Goal: Information Seeking & Learning: Learn about a topic

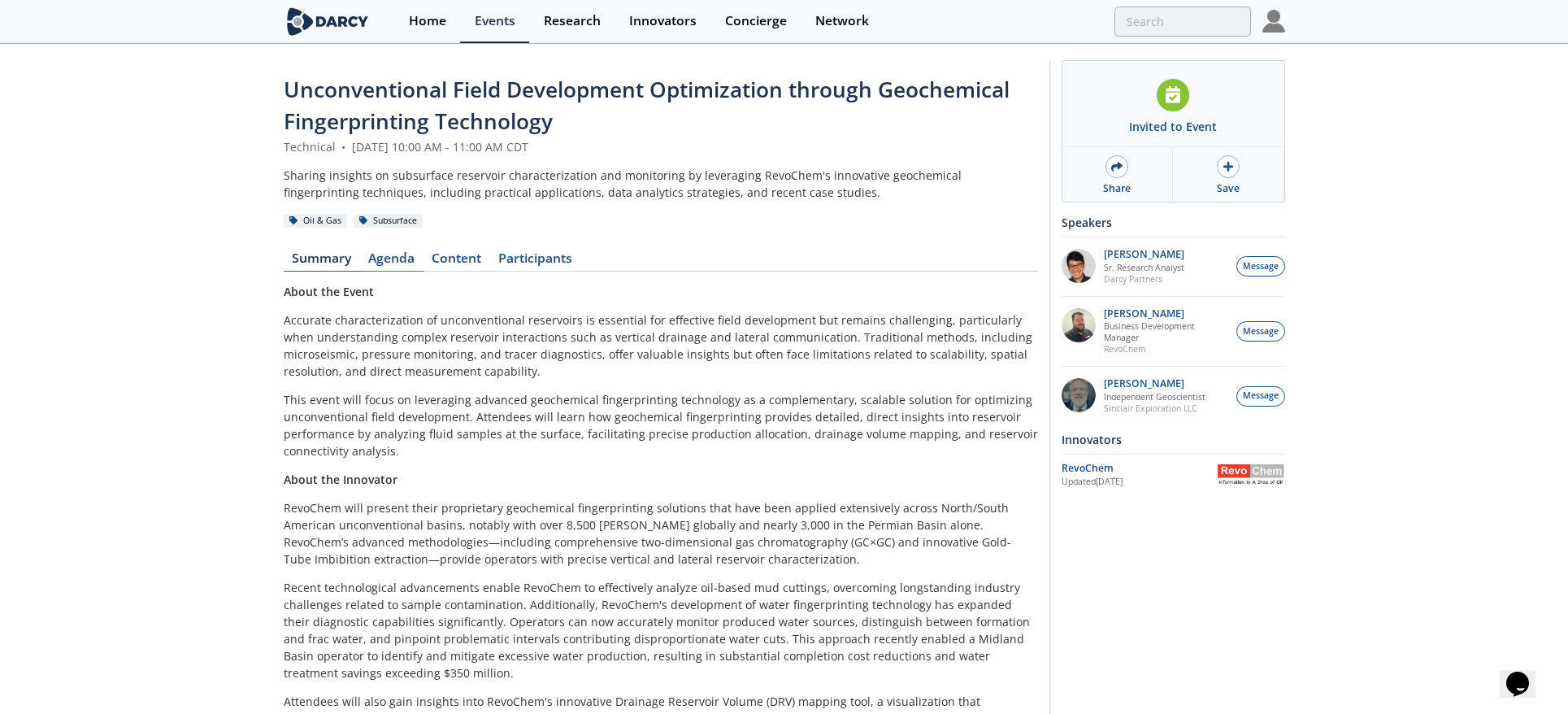
click at [396, 257] on link "Agenda" at bounding box center [392, 262] width 63 height 20
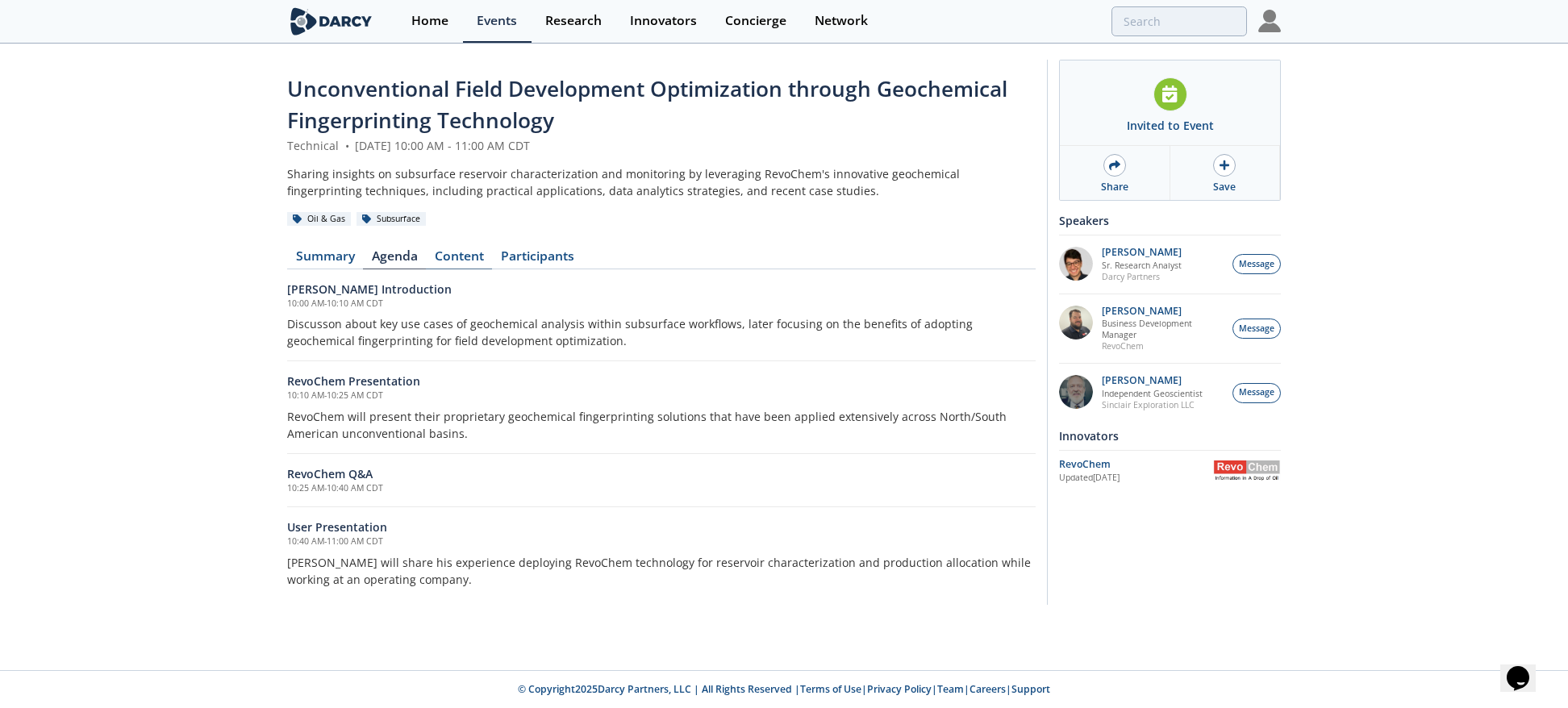
click at [469, 250] on link "Content" at bounding box center [459, 260] width 66 height 20
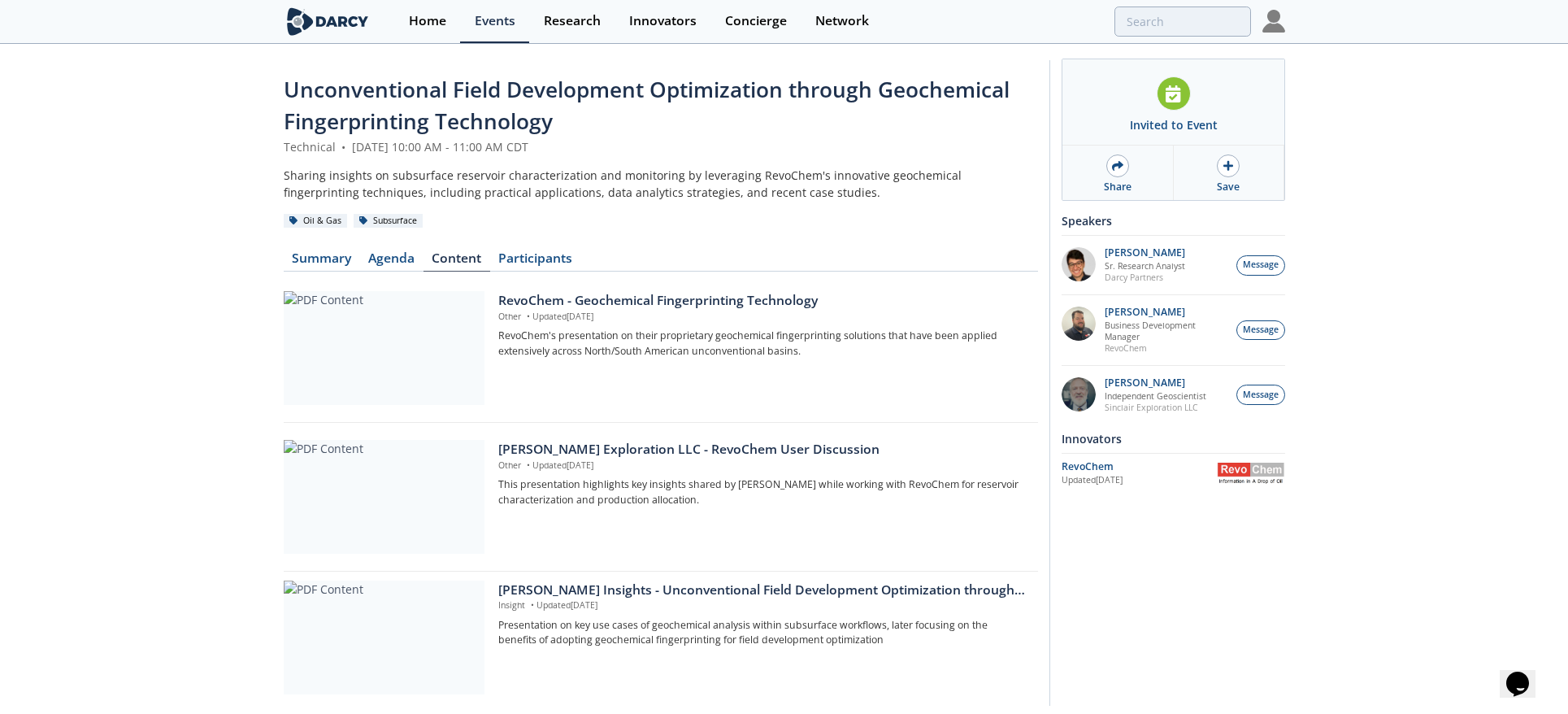
scroll to position [52, 0]
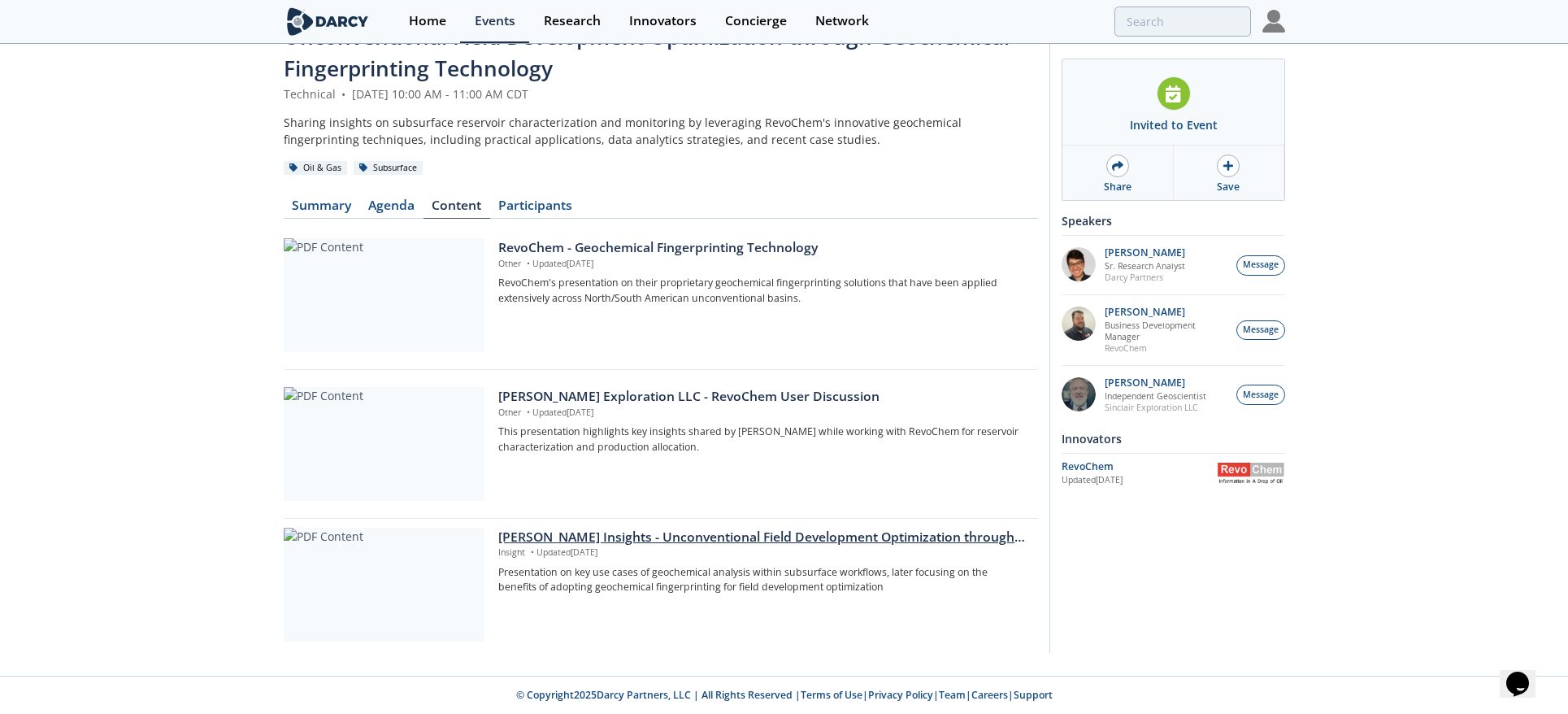
click at [851, 534] on div "[PERSON_NAME] Insights - Unconventional Field Development Optimization through …" at bounding box center [762, 538] width 527 height 20
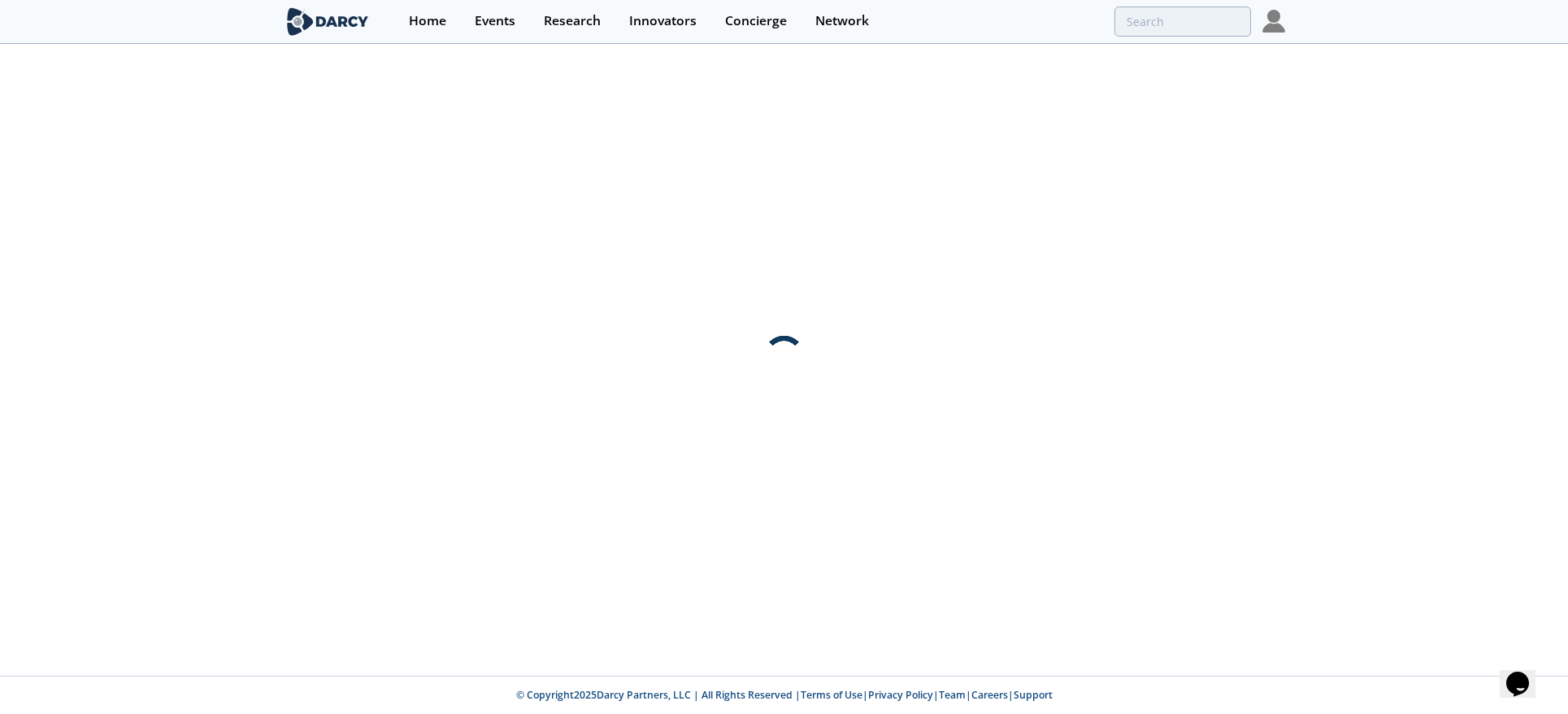
scroll to position [0, 0]
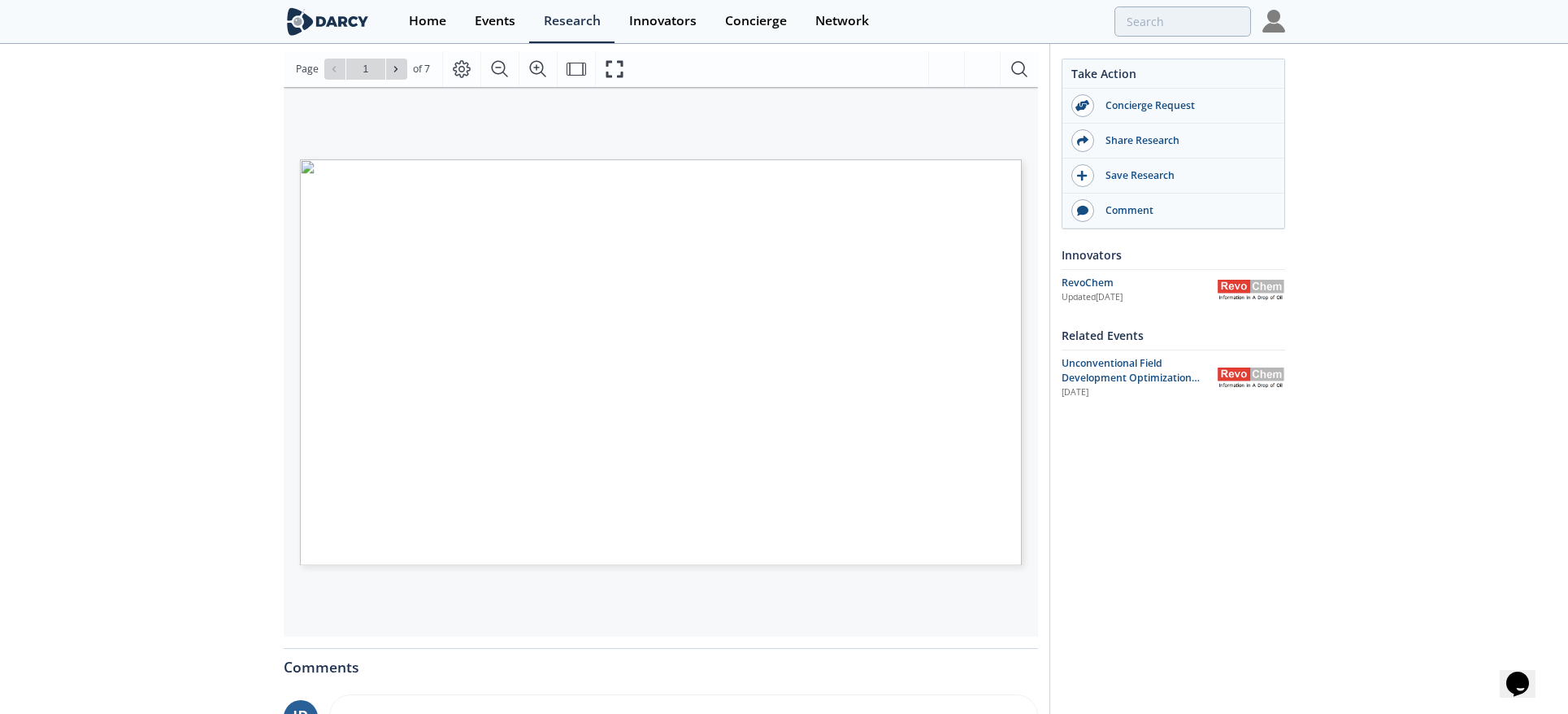
scroll to position [79, 0]
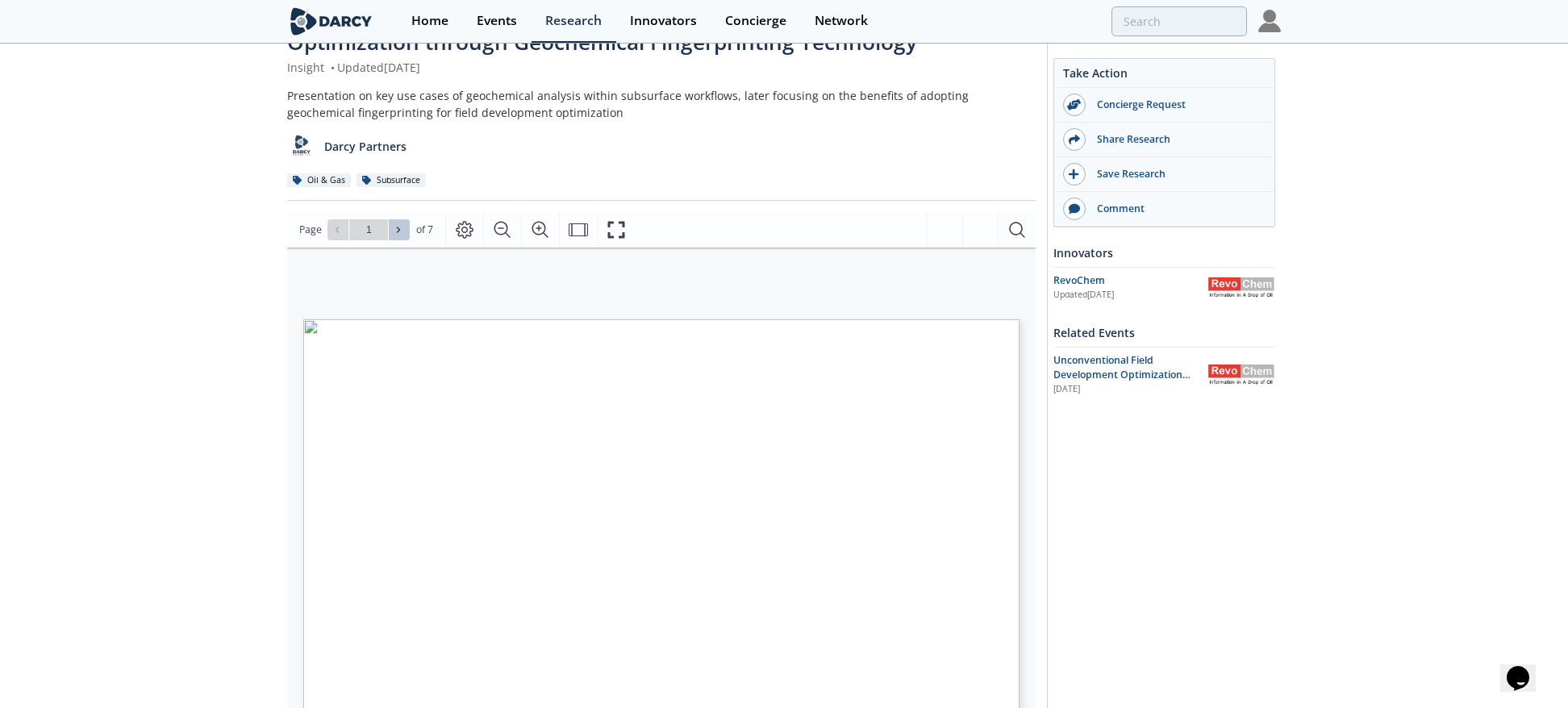
click at [402, 230] on span at bounding box center [399, 230] width 12 height 12
type input "2"
click at [401, 230] on icon at bounding box center [398, 230] width 10 height 10
type input "3"
click at [399, 228] on icon at bounding box center [398, 230] width 10 height 10
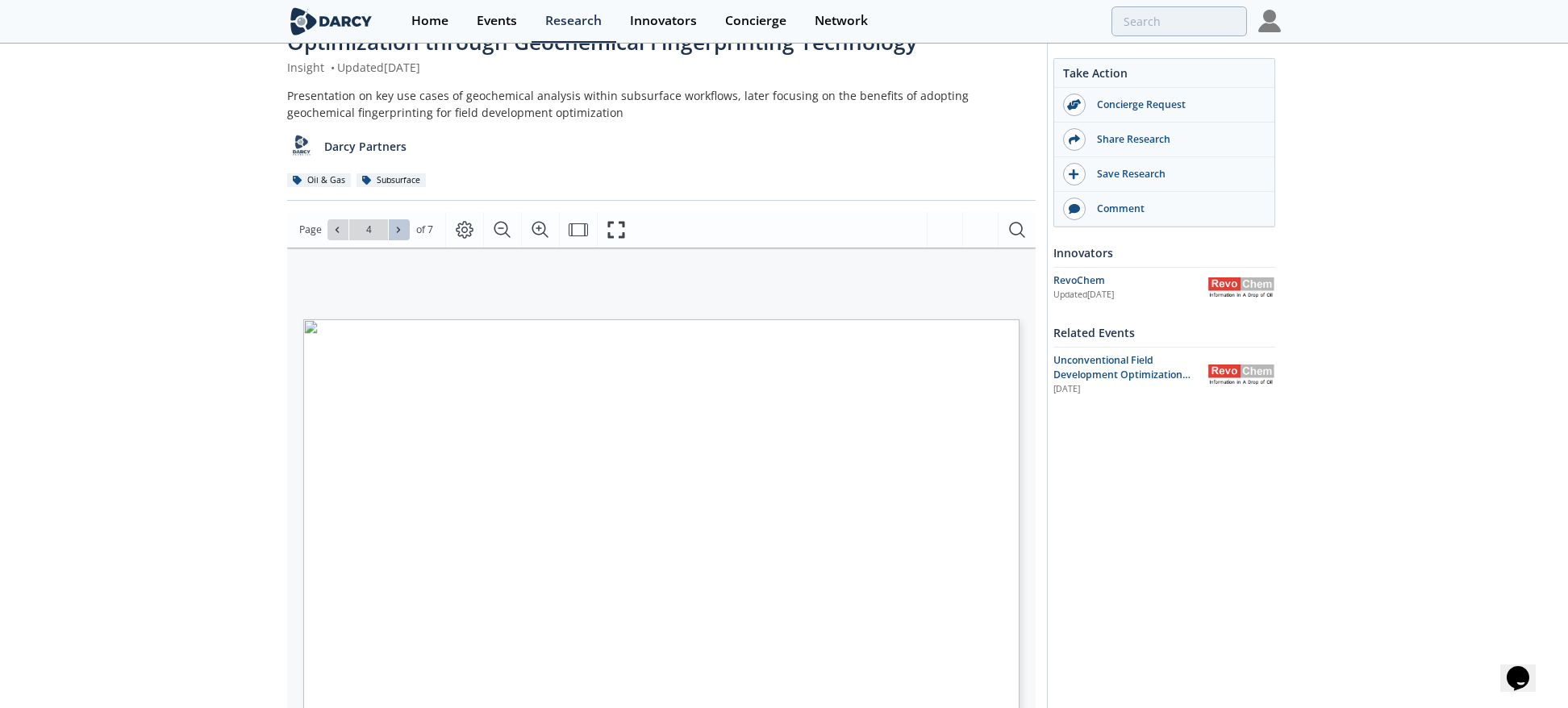
click at [399, 228] on icon at bounding box center [398, 230] width 10 height 10
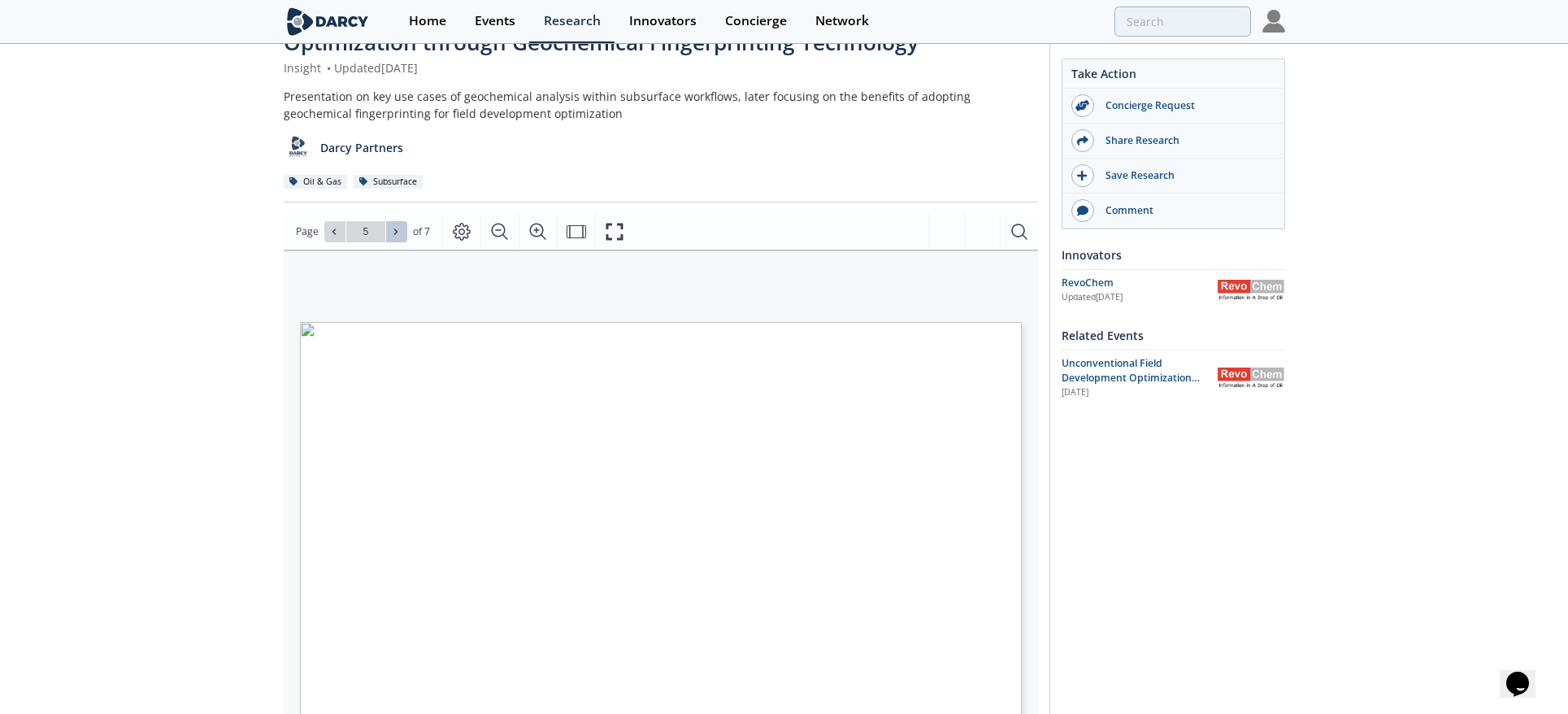
scroll to position [160, 0]
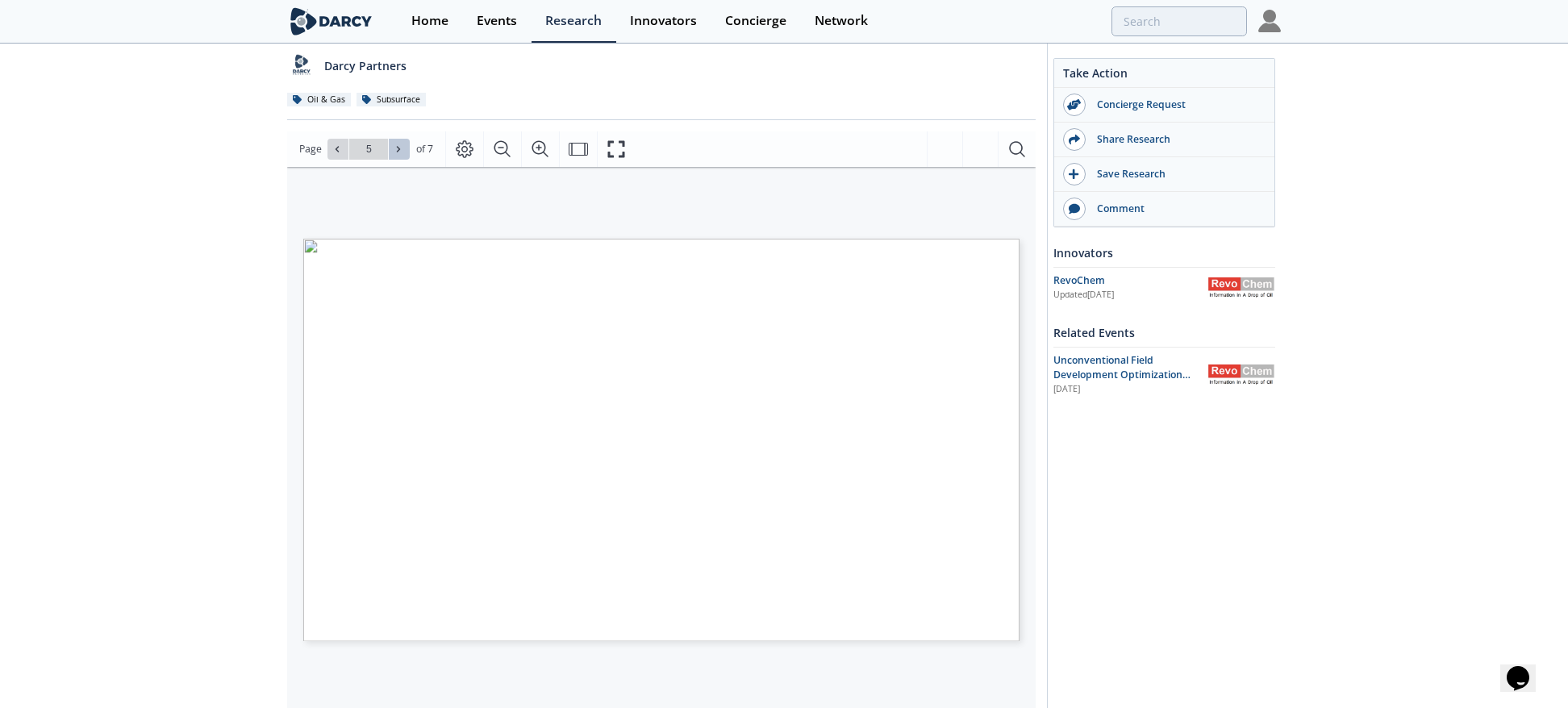
click at [391, 146] on button at bounding box center [399, 149] width 21 height 21
type input "6"
